Goal: Information Seeking & Learning: Learn about a topic

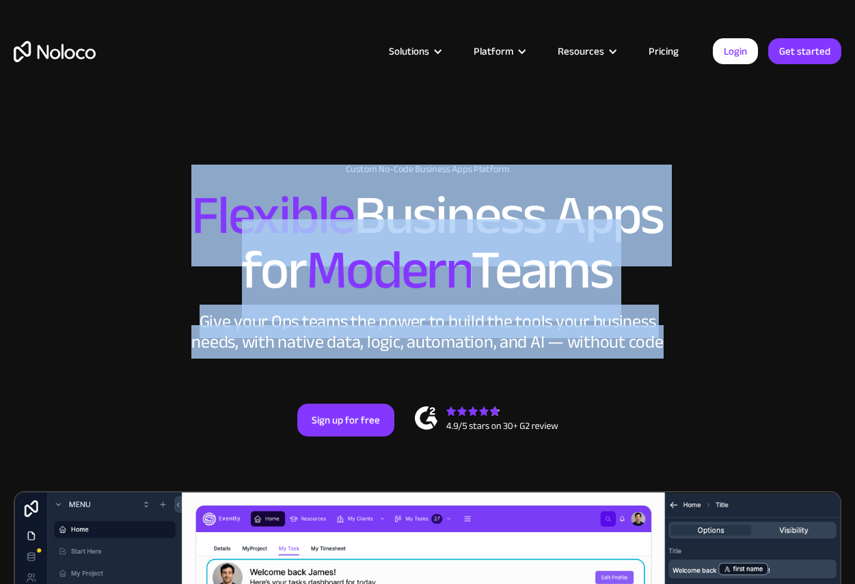
drag, startPoint x: 178, startPoint y: 222, endPoint x: 646, endPoint y: 443, distance: 517.0
click at [646, 443] on div "New: Connect Noloco to Stripe Custom No-Code Business Apps Platform Flexible Bu…" at bounding box center [427, 300] width 855 height 355
drag, startPoint x: 646, startPoint y: 443, endPoint x: 174, endPoint y: 186, distance: 537.1
click at [174, 186] on div "New: Connect Noloco to Stripe Custom No-Code Business Apps Platform Flexible Bu…" at bounding box center [427, 300] width 855 height 355
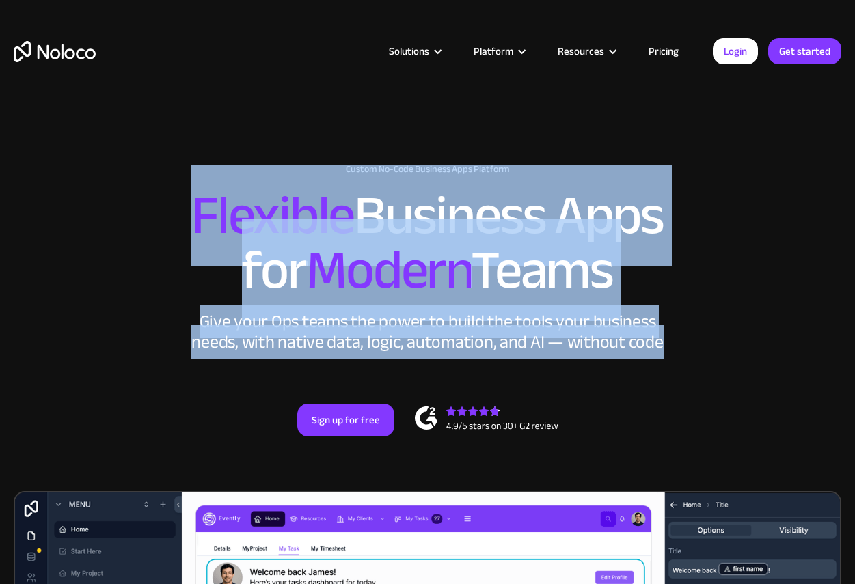
click at [174, 186] on div "New: Connect Noloco to Stripe Custom No-Code Business Apps Platform Flexible Bu…" at bounding box center [427, 300] width 855 height 355
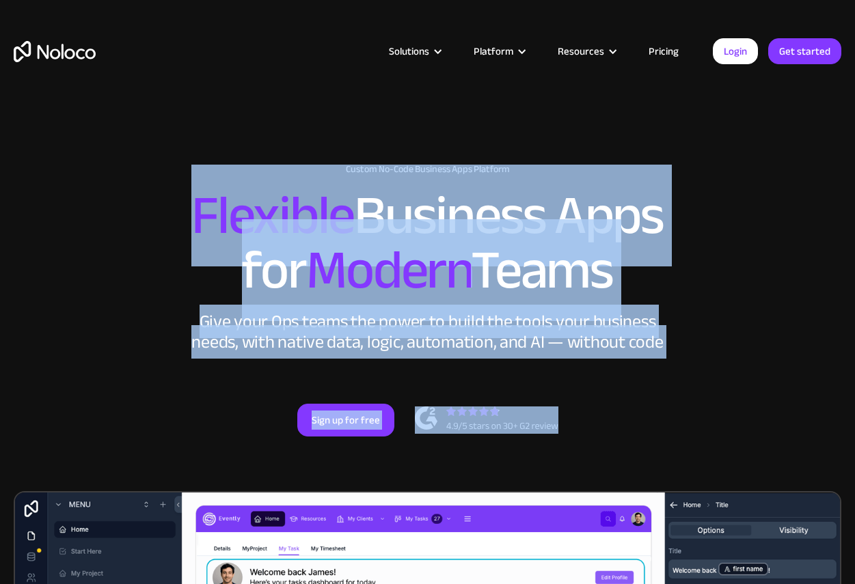
drag, startPoint x: 174, startPoint y: 186, endPoint x: 569, endPoint y: 417, distance: 457.4
click at [569, 417] on div "New: Connect Noloco to Stripe Custom No-Code Business Apps Platform Flexible Bu…" at bounding box center [427, 300] width 855 height 355
click at [569, 417] on div "Sign up for free" at bounding box center [427, 420] width 827 height 33
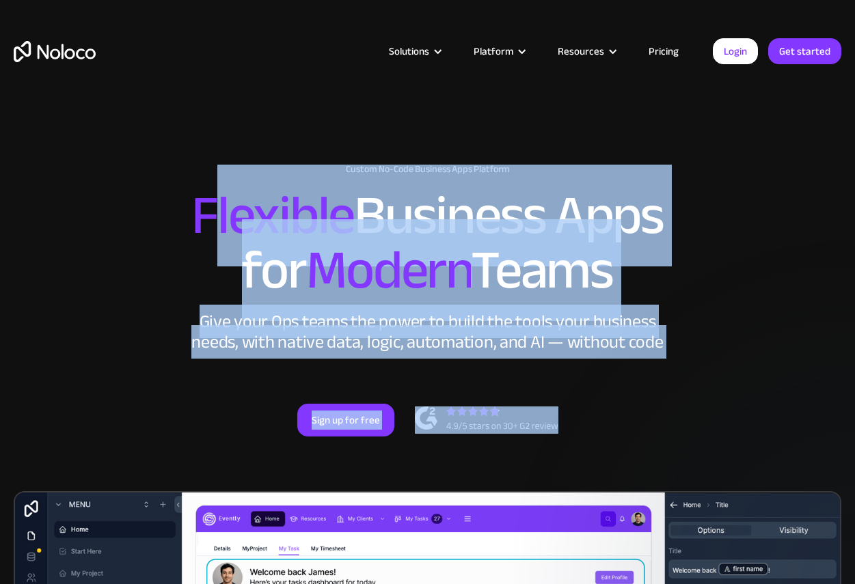
drag, startPoint x: 569, startPoint y: 417, endPoint x: 203, endPoint y: 193, distance: 429.3
click at [203, 193] on div "New: Connect Noloco to Stripe Custom No-Code Business Apps Platform Flexible Bu…" at bounding box center [427, 300] width 855 height 355
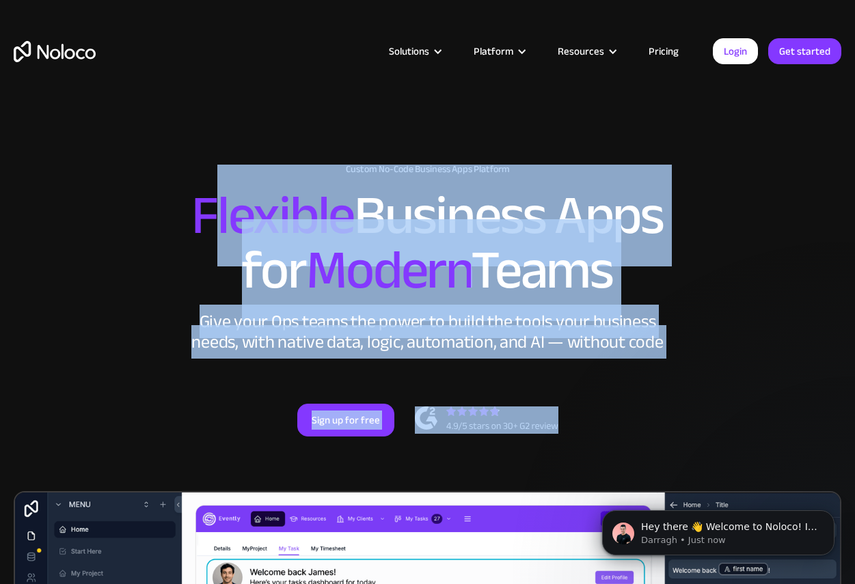
click at [203, 193] on span "Flexible" at bounding box center [272, 216] width 163 height 102
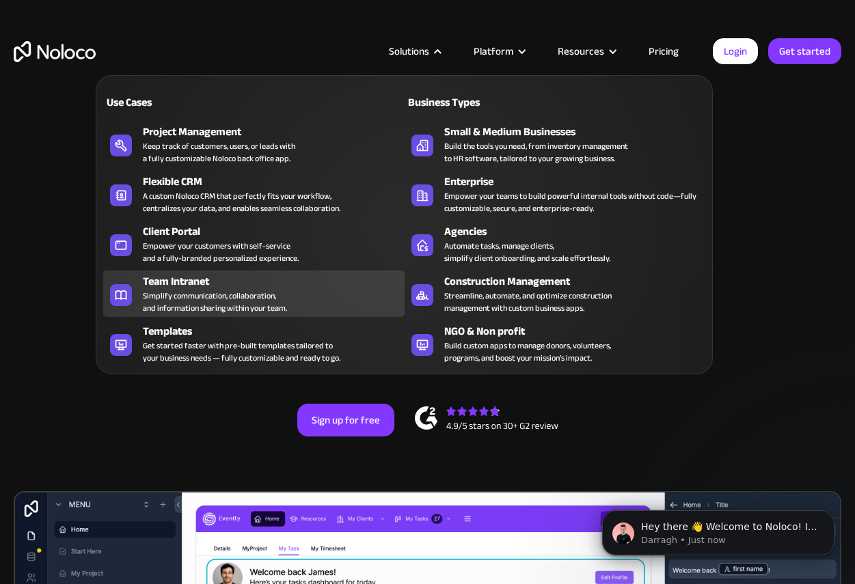
click at [236, 255] on div "Empower your customers with self-service and a fully-branded personalized exper…" at bounding box center [221, 252] width 156 height 25
